Goal: Use online tool/utility: Use online tool/utility

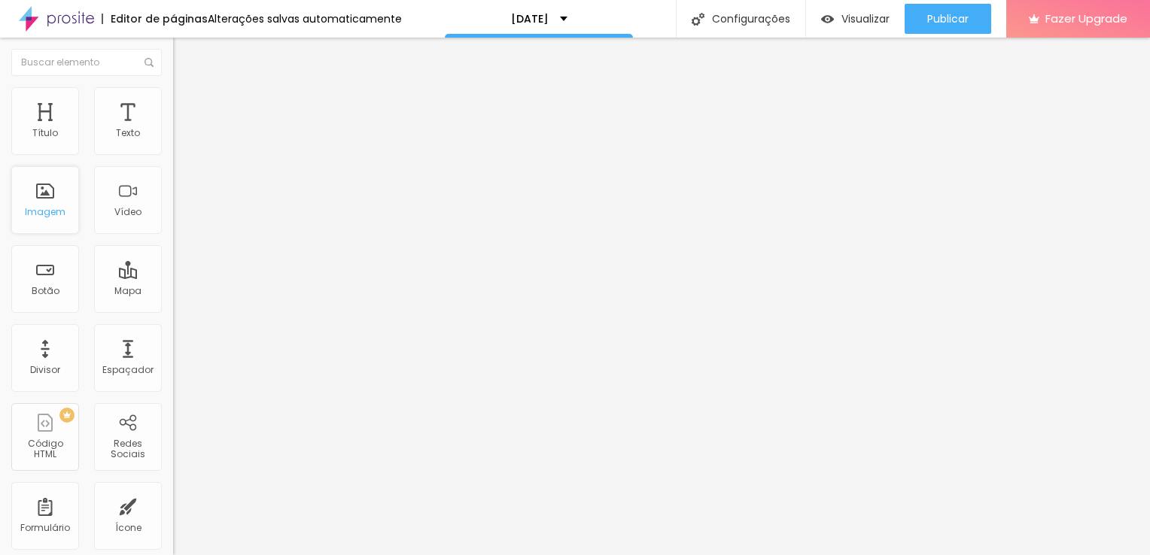
click at [41, 187] on div "Imagem" at bounding box center [45, 200] width 68 height 68
click at [50, 208] on div "Imagem" at bounding box center [45, 212] width 41 height 11
click at [35, 208] on div "Imagem" at bounding box center [45, 212] width 41 height 11
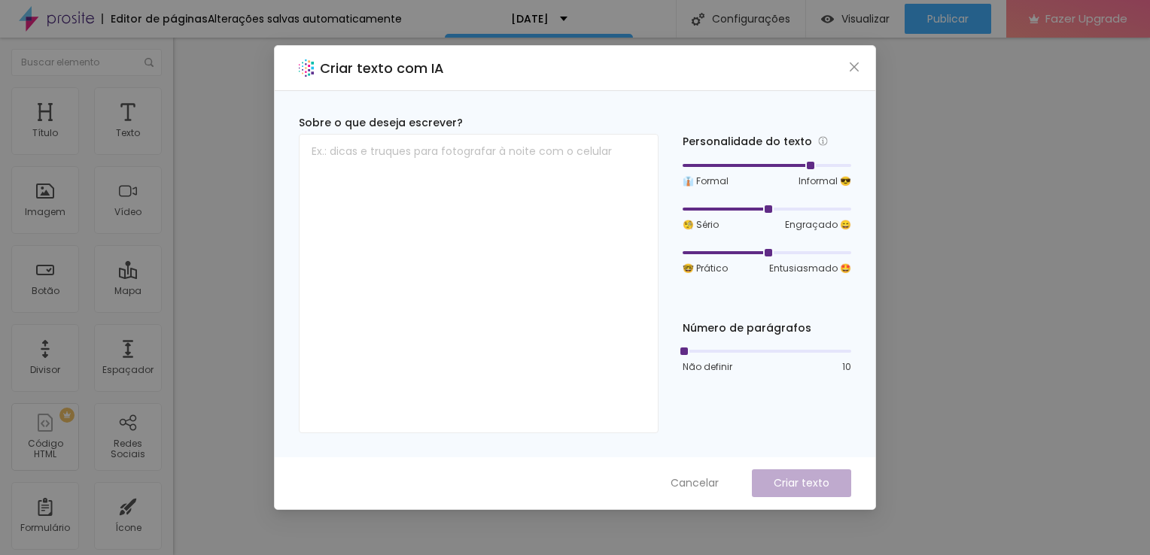
drag, startPoint x: 813, startPoint y: 167, endPoint x: 832, endPoint y: 167, distance: 18.8
click at [832, 167] on div at bounding box center [767, 165] width 169 height 3
click at [830, 167] on div at bounding box center [767, 165] width 169 height 3
click at [818, 167] on div at bounding box center [767, 165] width 169 height 9
click at [805, 257] on div at bounding box center [767, 252] width 169 height 9
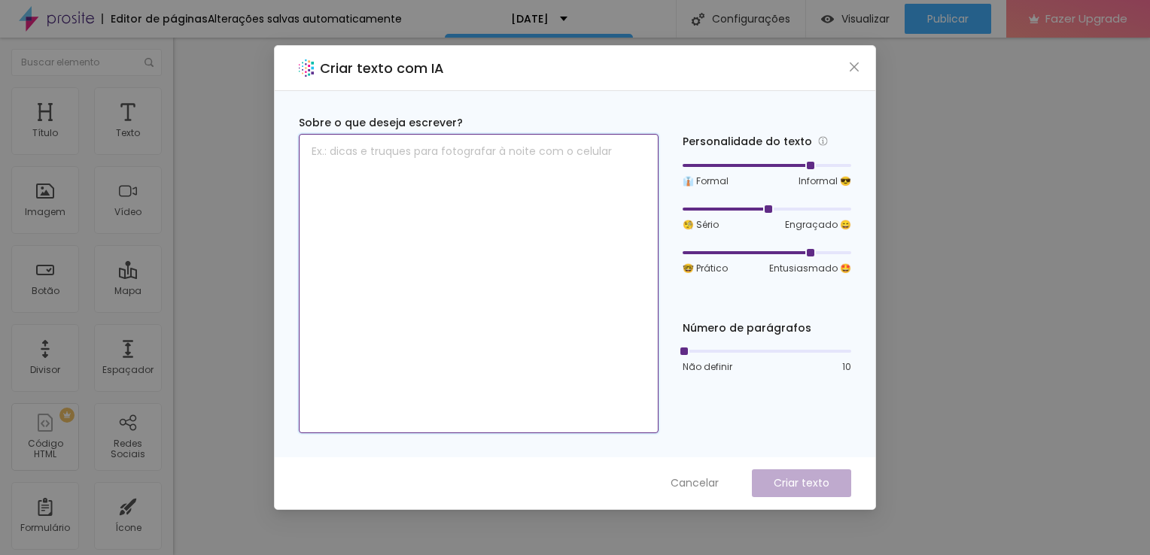
click at [374, 147] on textarea at bounding box center [479, 283] width 360 height 299
type textarea "proposta de ensaio de familia no [DATE]"
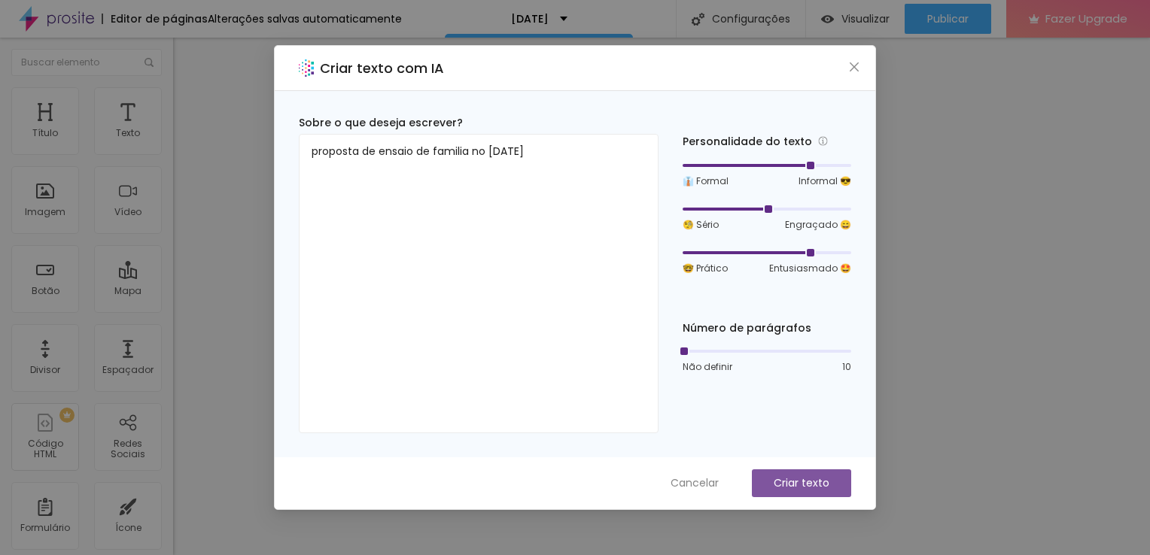
click at [801, 476] on p "Criar texto" at bounding box center [802, 484] width 56 height 16
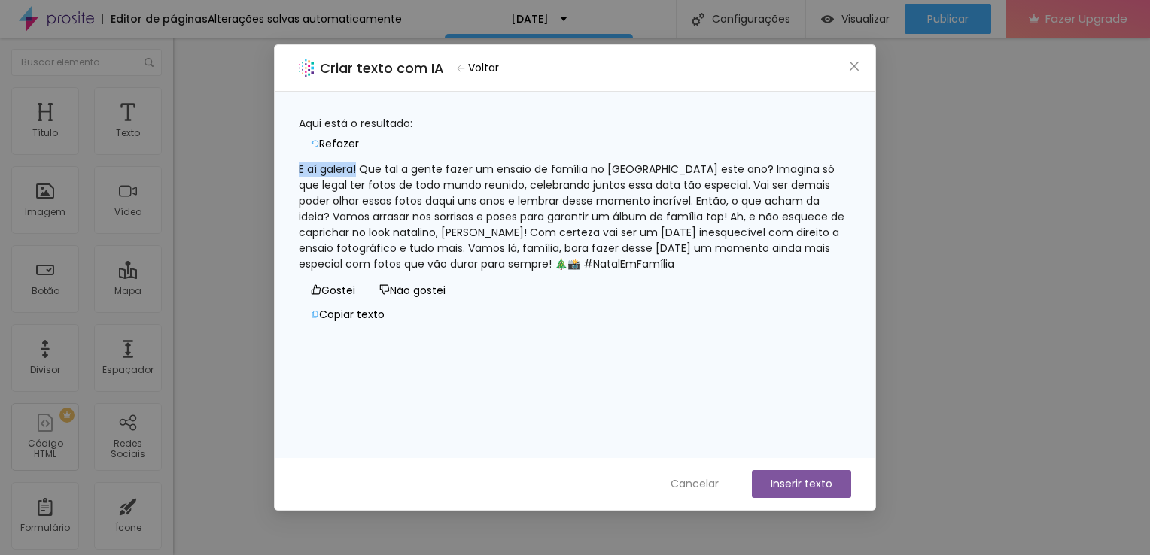
drag, startPoint x: 373, startPoint y: 161, endPoint x: 280, endPoint y: 167, distance: 93.5
click at [280, 167] on div "Aqui está o resultado: Refazer E aí galera! Que tal a gente fazer um ensaio de …" at bounding box center [575, 275] width 600 height 366
click at [852, 62] on icon "close" at bounding box center [854, 66] width 12 height 12
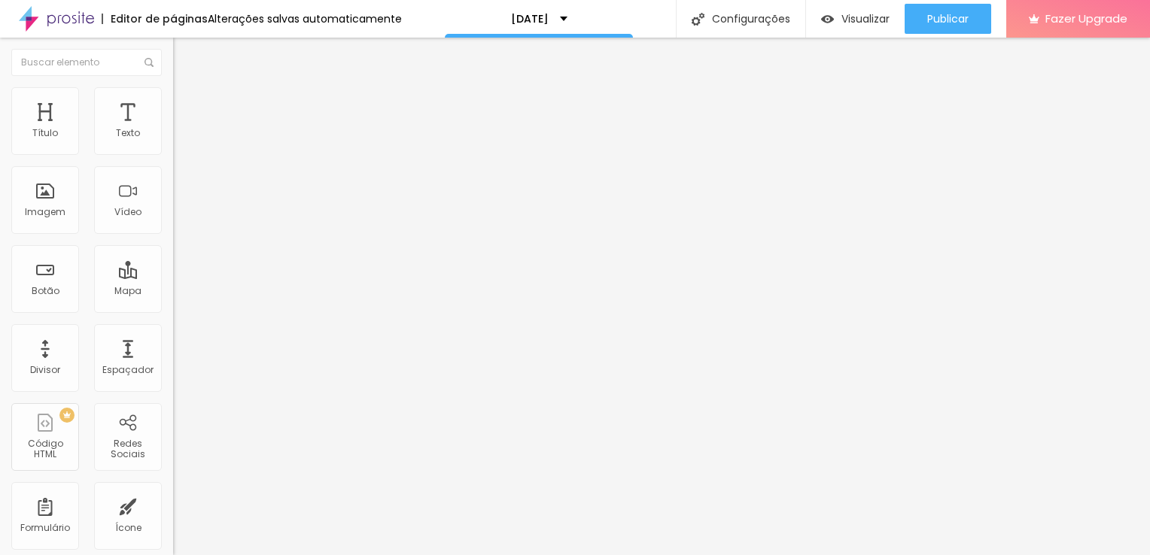
click at [264, 555] on div at bounding box center [575, 564] width 1150 height 0
click at [36, 184] on div "Imagem" at bounding box center [45, 200] width 68 height 68
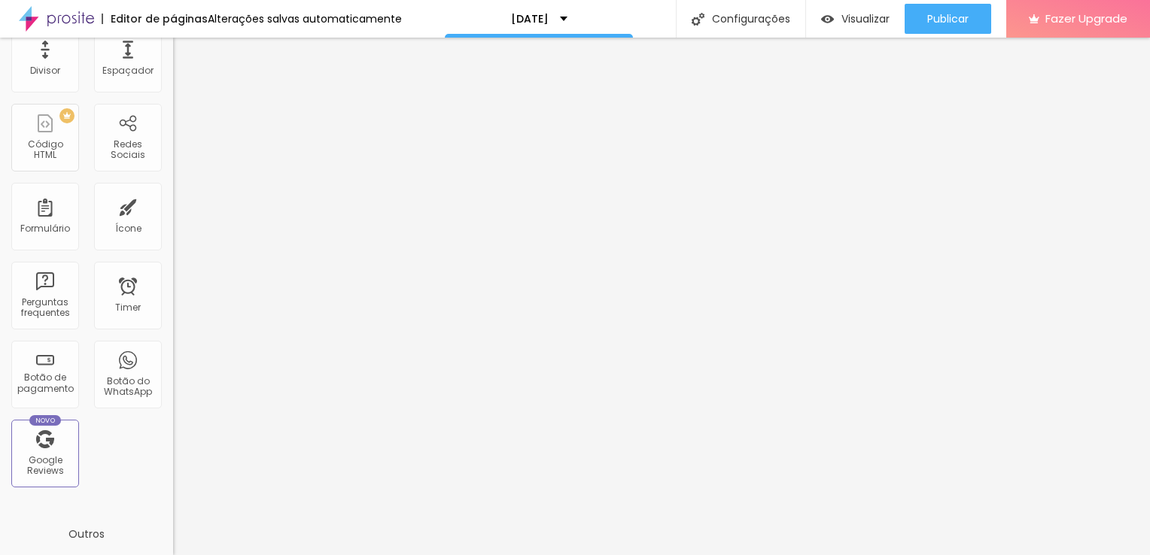
scroll to position [301, 0]
